Goal: Transaction & Acquisition: Purchase product/service

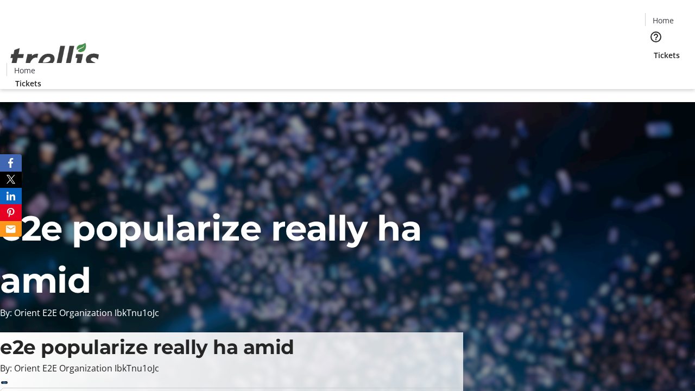
click at [654, 49] on span "Tickets" at bounding box center [667, 54] width 26 height 11
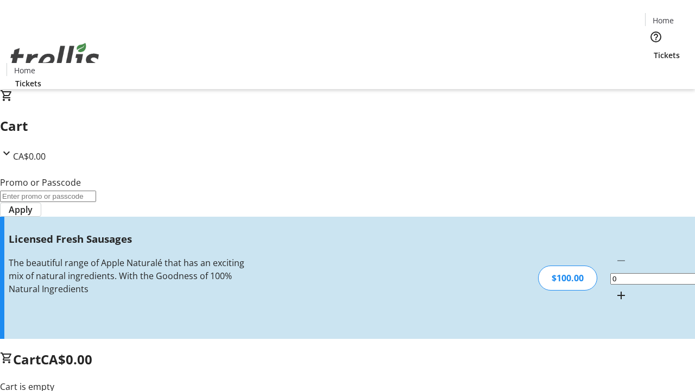
click at [615, 289] on mat-icon "Increment by one" at bounding box center [621, 295] width 13 height 13
type input "1"
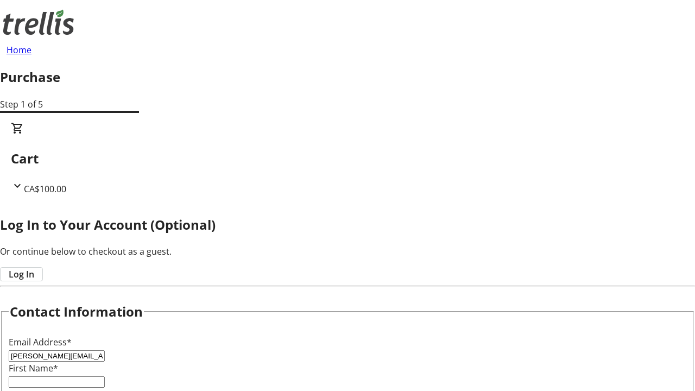
type input "[PERSON_NAME][EMAIL_ADDRESS][DOMAIN_NAME]"
type input "[PERSON_NAME]"
